Goal: Complete application form

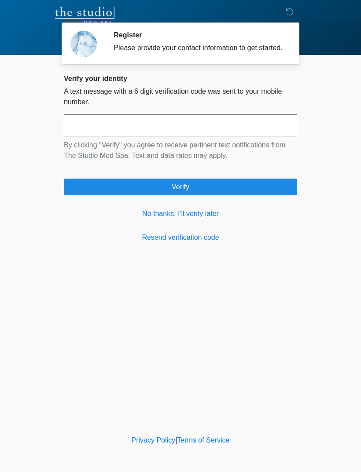
click at [201, 219] on link "No thanks, I'll verify later" at bounding box center [180, 213] width 233 height 11
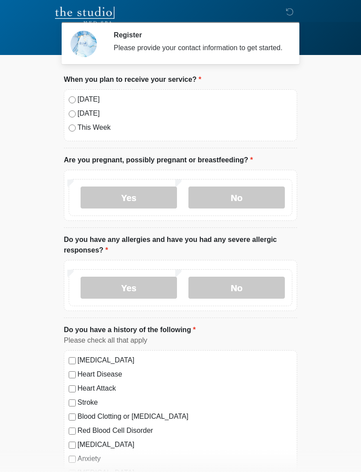
click at [252, 198] on label "No" at bounding box center [236, 197] width 96 height 22
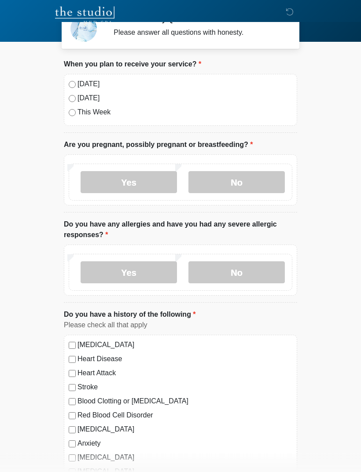
scroll to position [18, 0]
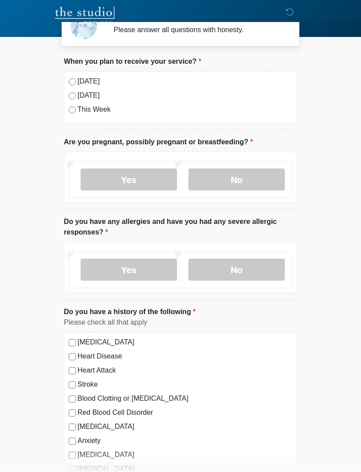
click at [232, 275] on label "No" at bounding box center [236, 270] width 96 height 22
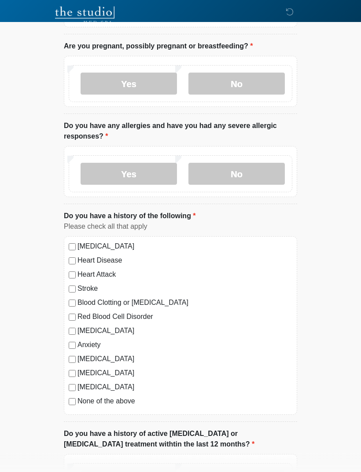
scroll to position [117, 0]
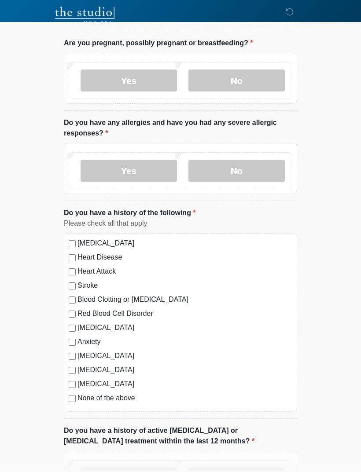
click at [90, 395] on label "None of the above" at bounding box center [184, 398] width 215 height 11
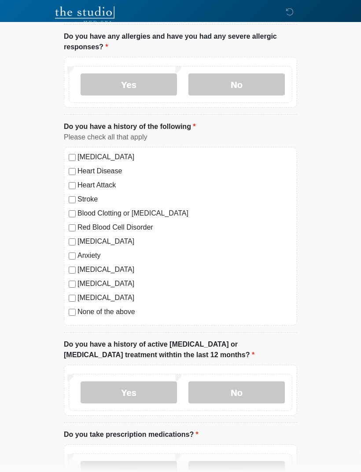
scroll to position [203, 0]
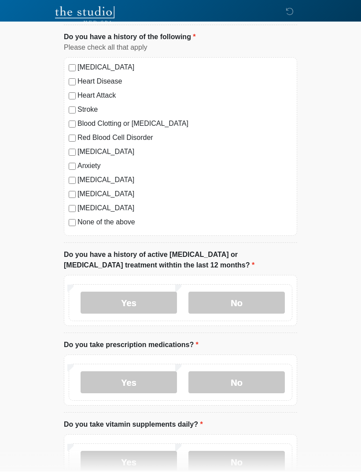
click at [255, 303] on label "No" at bounding box center [236, 303] width 96 height 22
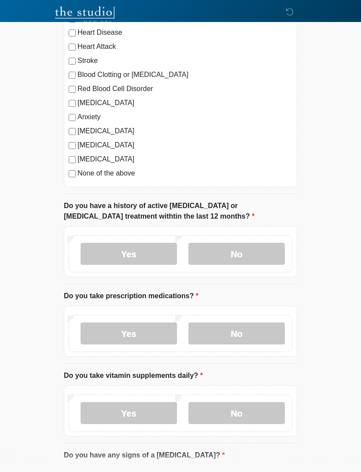
scroll to position [343, 0]
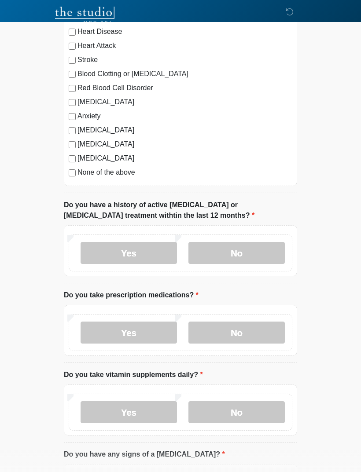
click at [218, 336] on label "No" at bounding box center [236, 332] width 96 height 22
click at [252, 412] on label "No" at bounding box center [236, 412] width 96 height 22
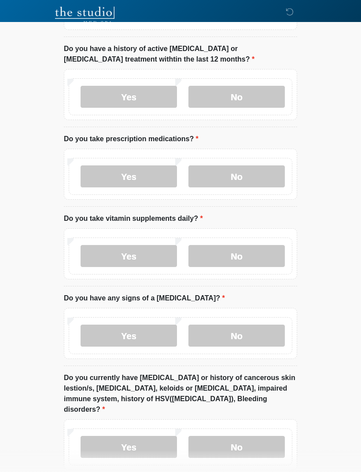
click at [259, 329] on label "No" at bounding box center [236, 336] width 96 height 22
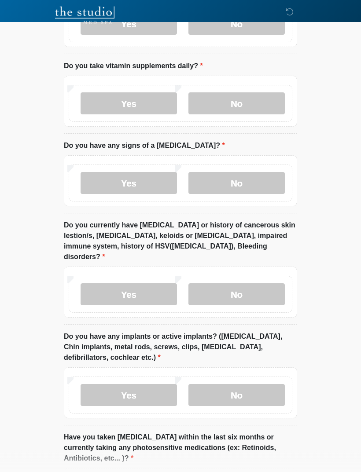
scroll to position [656, 0]
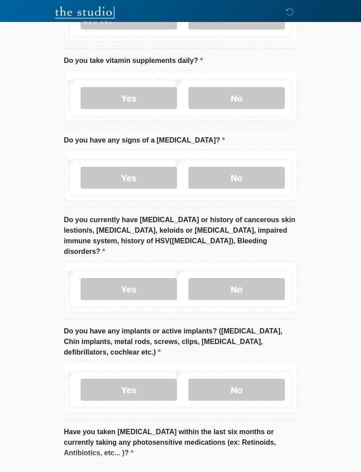
click at [257, 278] on label "No" at bounding box center [236, 289] width 96 height 22
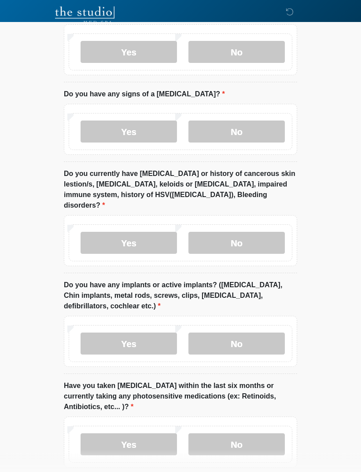
scroll to position [705, 0]
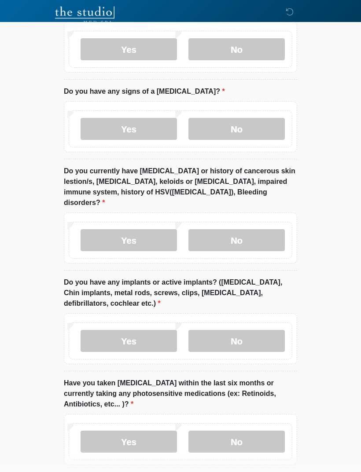
click at [255, 330] on label "No" at bounding box center [236, 341] width 96 height 22
click at [252, 430] on label "No" at bounding box center [236, 441] width 96 height 22
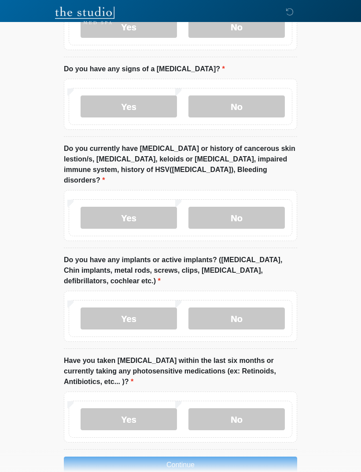
scroll to position [730, 0]
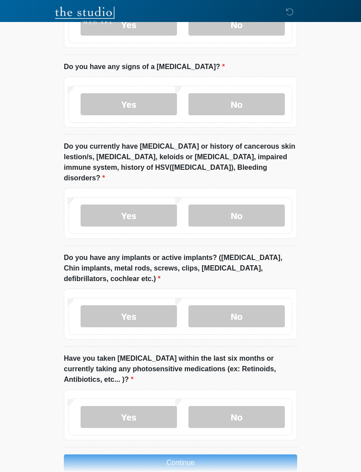
click at [252, 454] on button "Continue" at bounding box center [180, 462] width 233 height 17
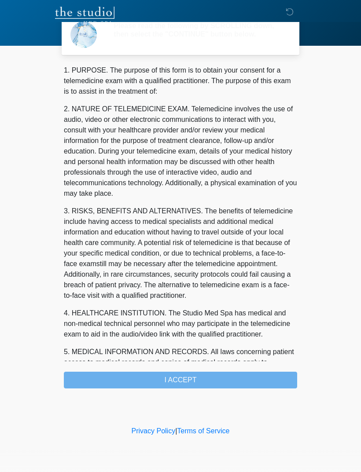
scroll to position [0, 0]
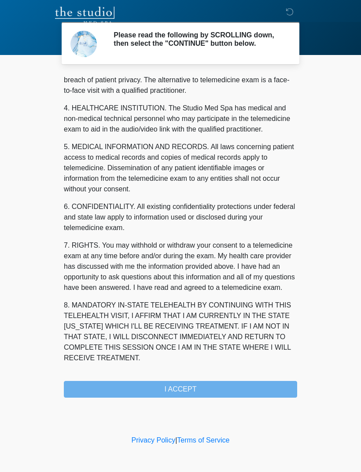
click at [129, 384] on button "I ACCEPT" at bounding box center [180, 389] width 233 height 17
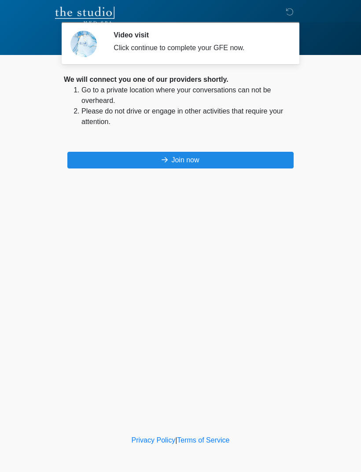
click at [261, 163] on button "Join now" at bounding box center [180, 160] width 226 height 17
